Goal: Task Accomplishment & Management: Manage account settings

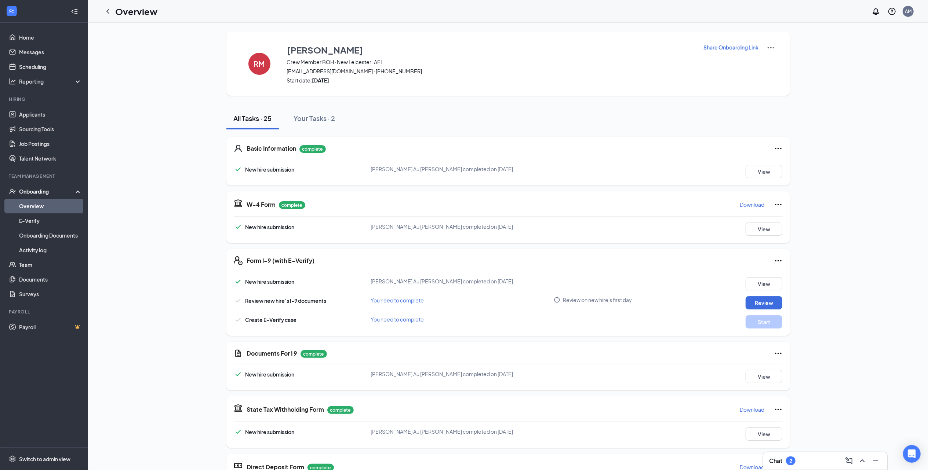
click at [41, 205] on link "Overview" at bounding box center [50, 206] width 63 height 15
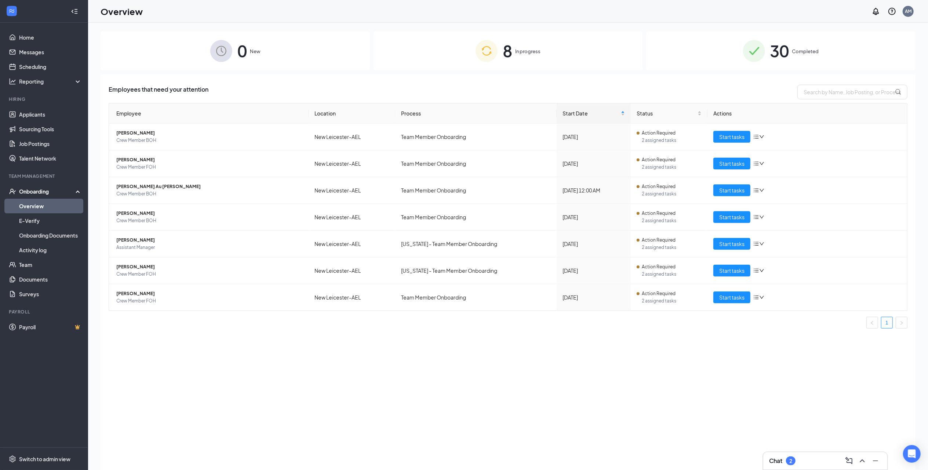
click at [508, 49] on span "8" at bounding box center [508, 50] width 10 height 25
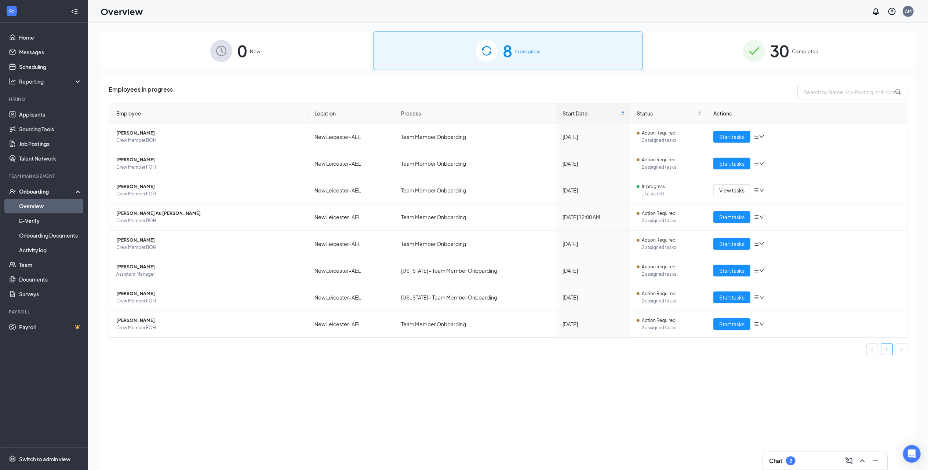
click at [782, 48] on span "30" at bounding box center [779, 50] width 19 height 25
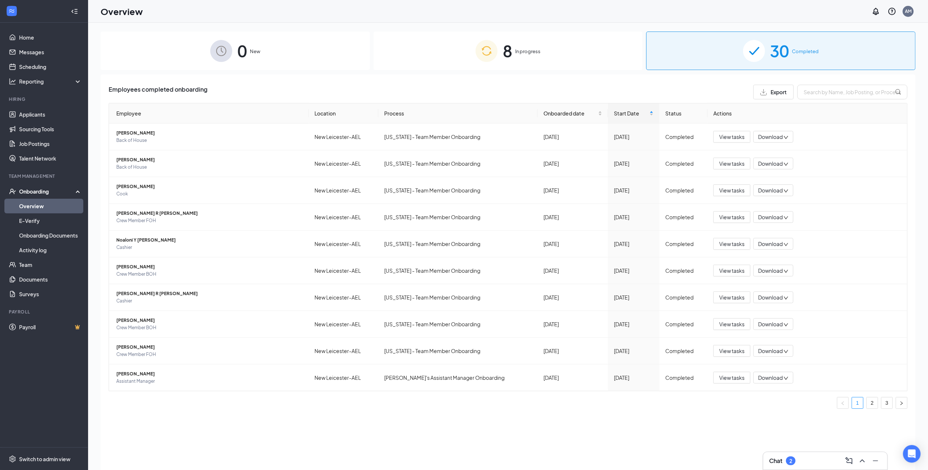
click at [51, 206] on link "Overview" at bounding box center [50, 206] width 63 height 15
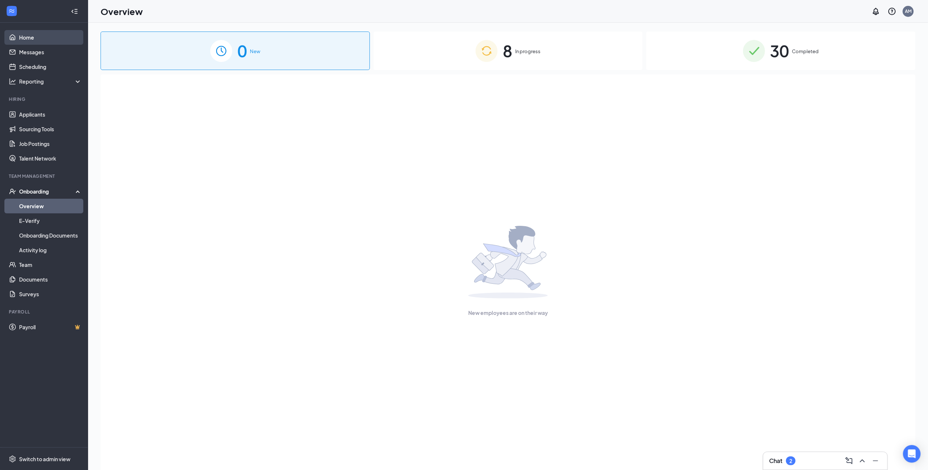
click at [28, 37] on link "Home" at bounding box center [50, 37] width 63 height 15
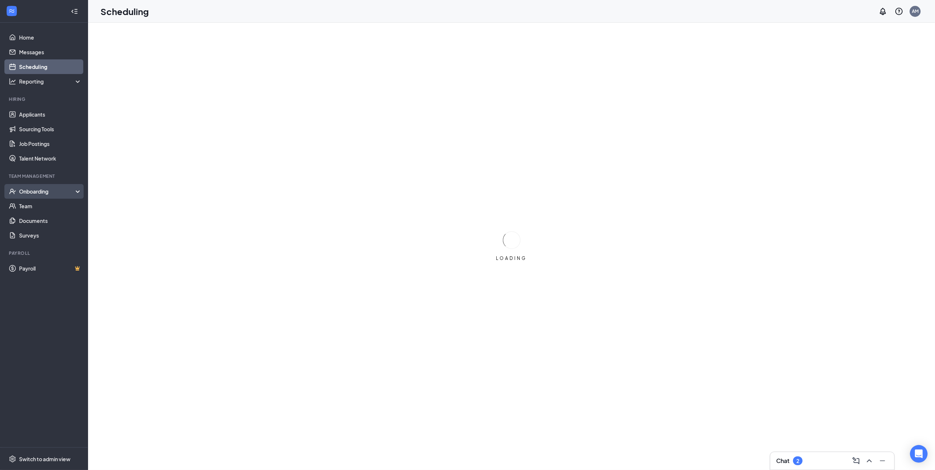
click at [47, 190] on div "Onboarding" at bounding box center [47, 191] width 57 height 7
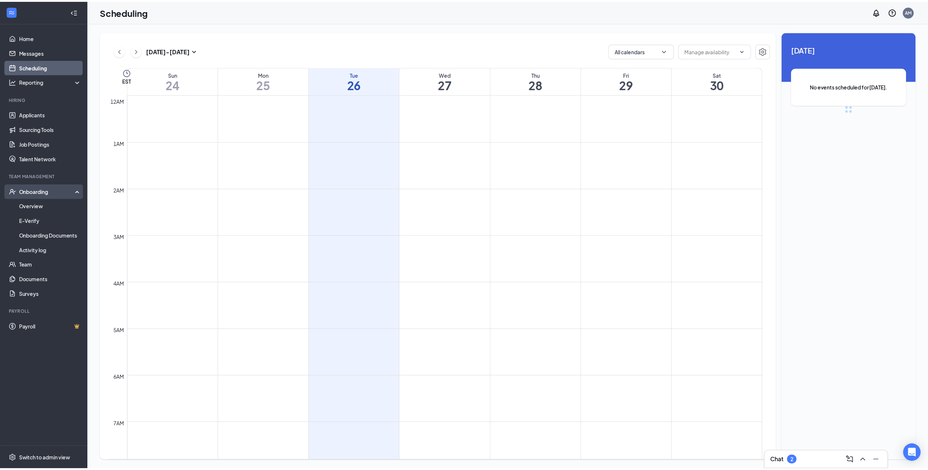
scroll to position [360, 0]
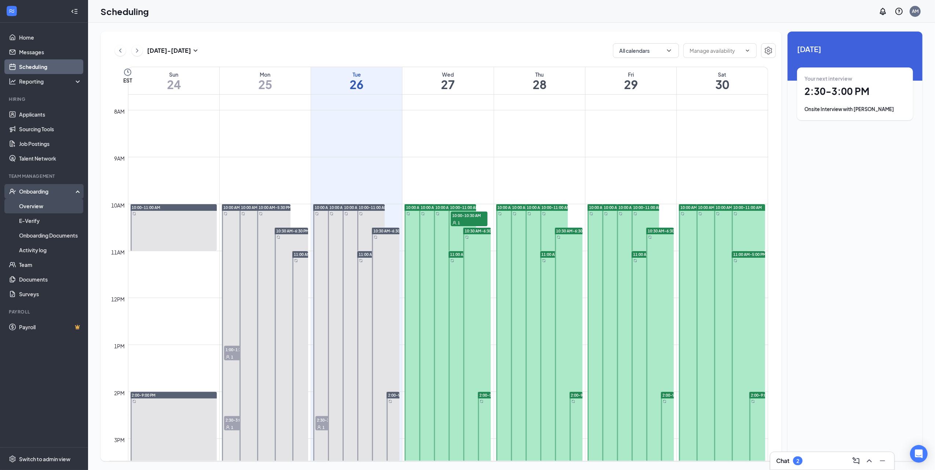
click at [40, 206] on link "Overview" at bounding box center [50, 206] width 63 height 15
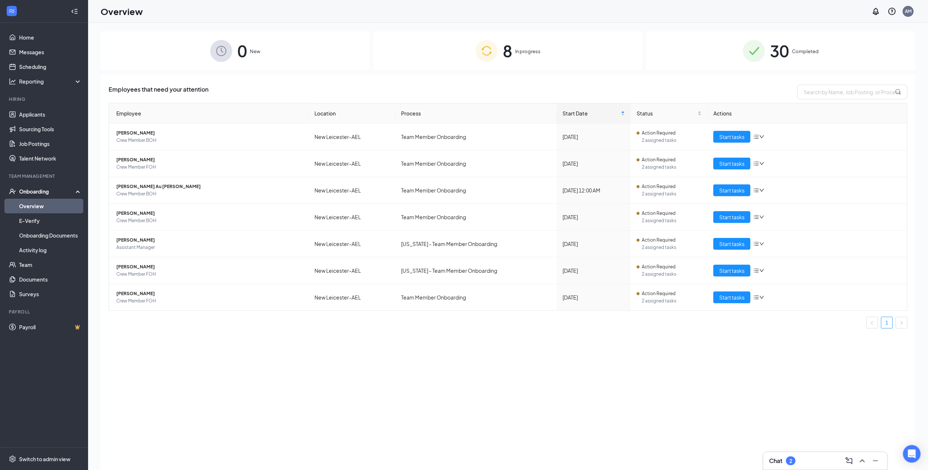
click at [527, 50] on span "In progress" at bounding box center [527, 51] width 25 height 7
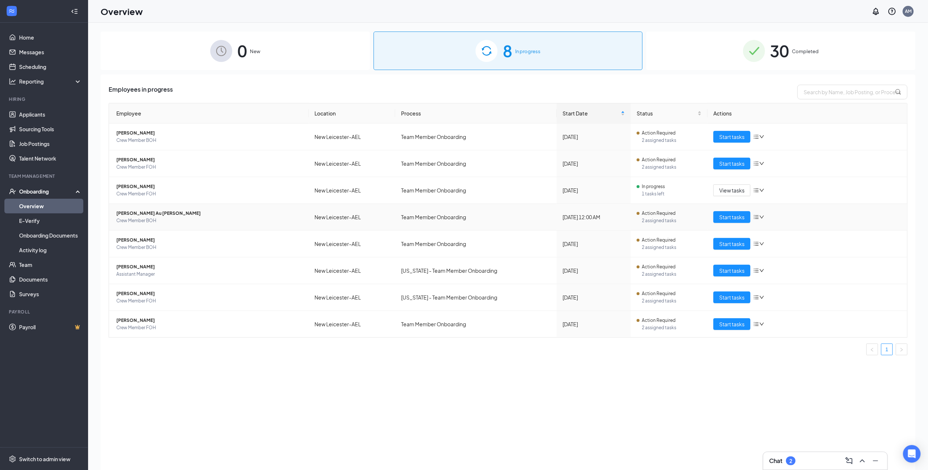
click at [150, 218] on span "Crew Member BOH" at bounding box center [209, 220] width 186 height 7
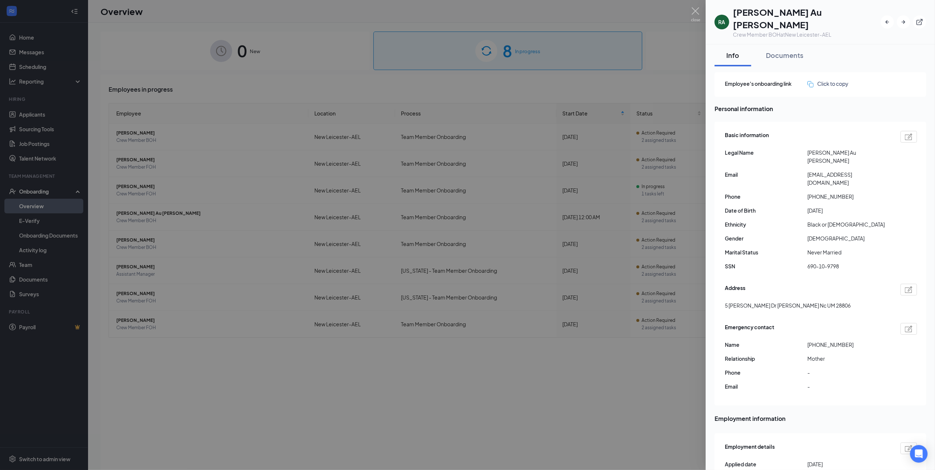
click at [196, 215] on div at bounding box center [467, 235] width 935 height 470
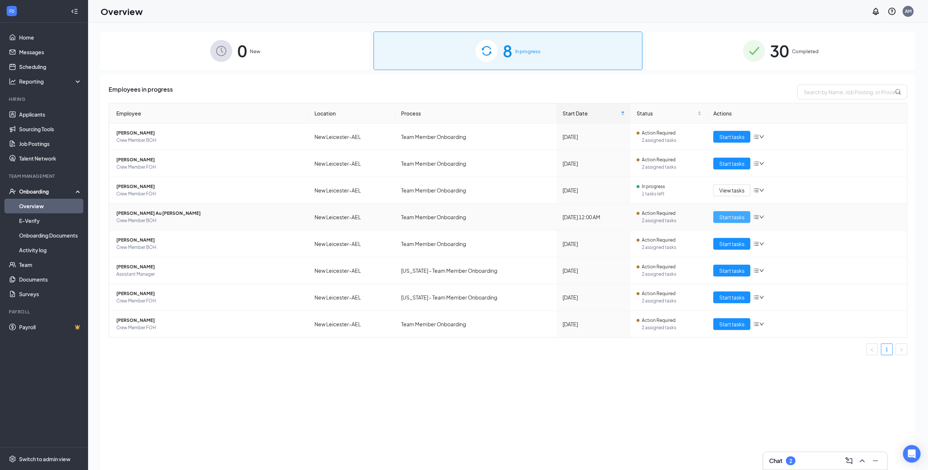
click at [737, 218] on span "Start tasks" at bounding box center [731, 217] width 25 height 8
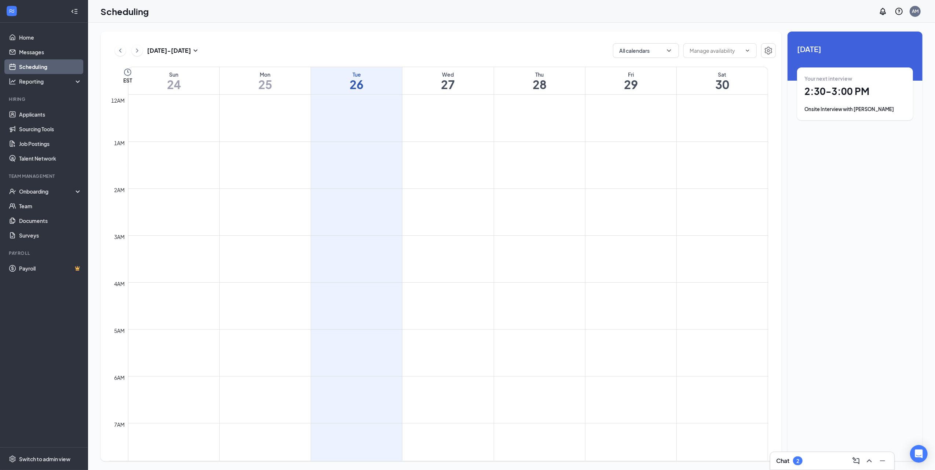
scroll to position [360, 0]
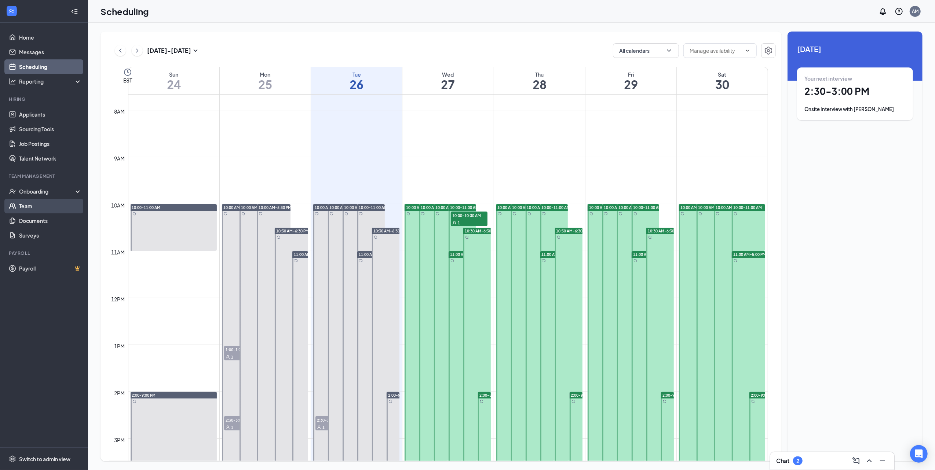
click at [30, 205] on link "Team" at bounding box center [50, 206] width 63 height 15
